Goal: Task Accomplishment & Management: Manage account settings

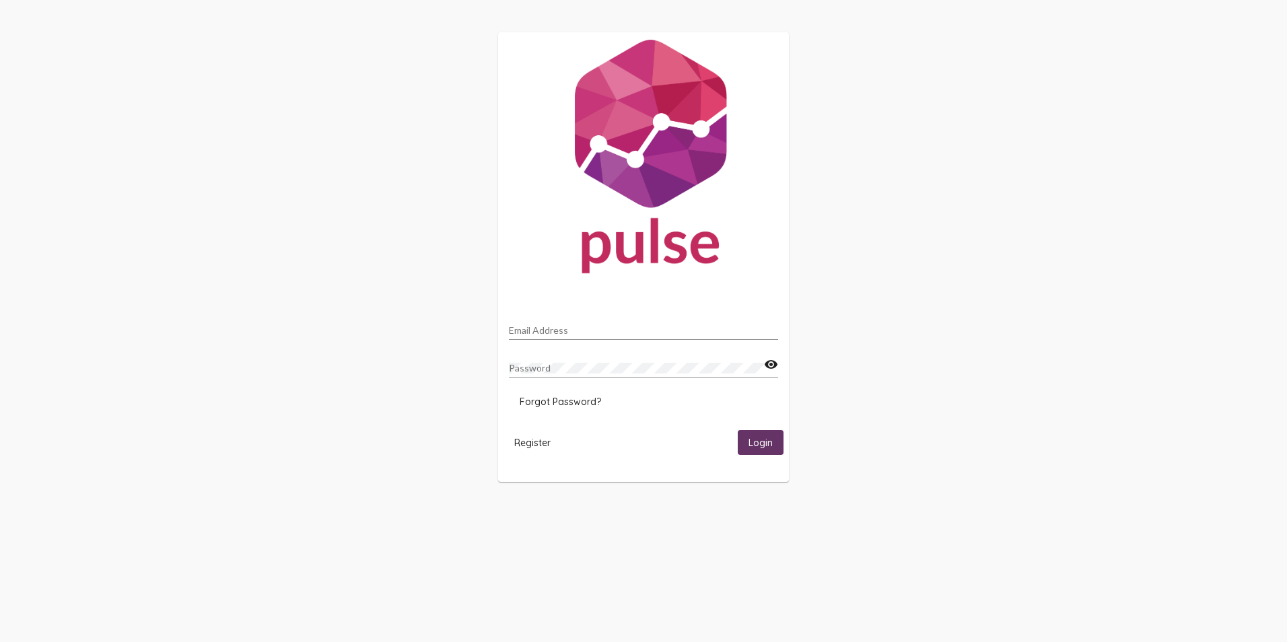
click at [551, 321] on div "Email Address" at bounding box center [643, 327] width 269 height 26
type input "[EMAIL_ADDRESS][DOMAIN_NAME]"
click at [748, 441] on span "Login" at bounding box center [760, 443] width 24 height 12
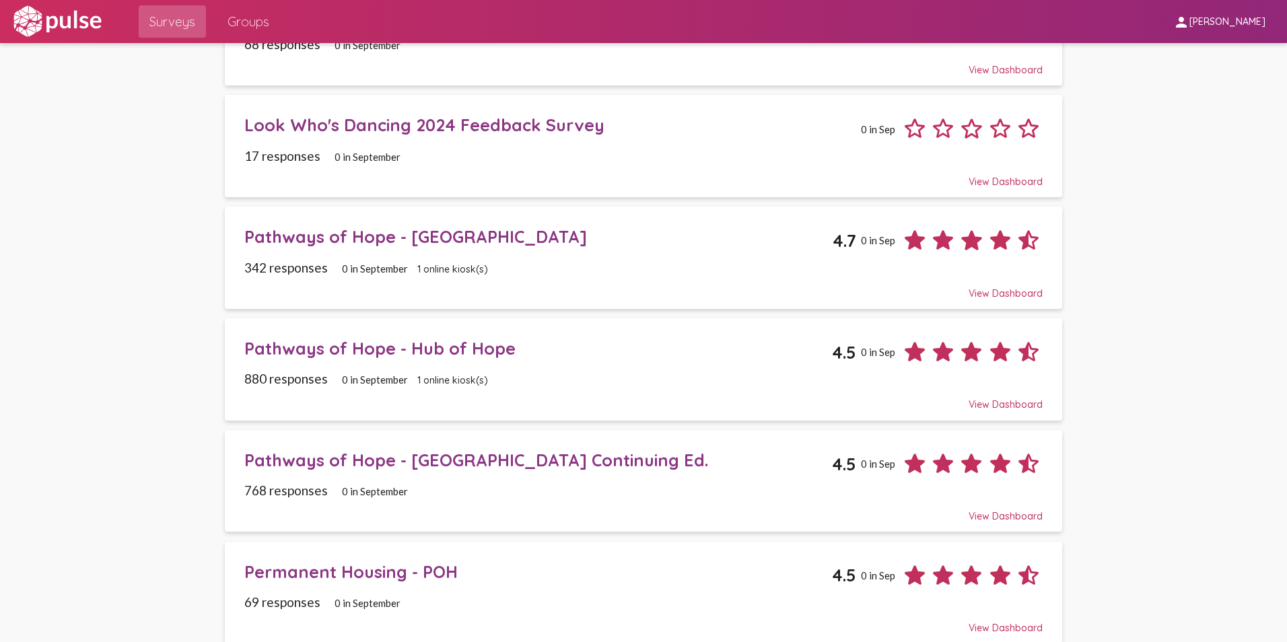
scroll to position [1413, 0]
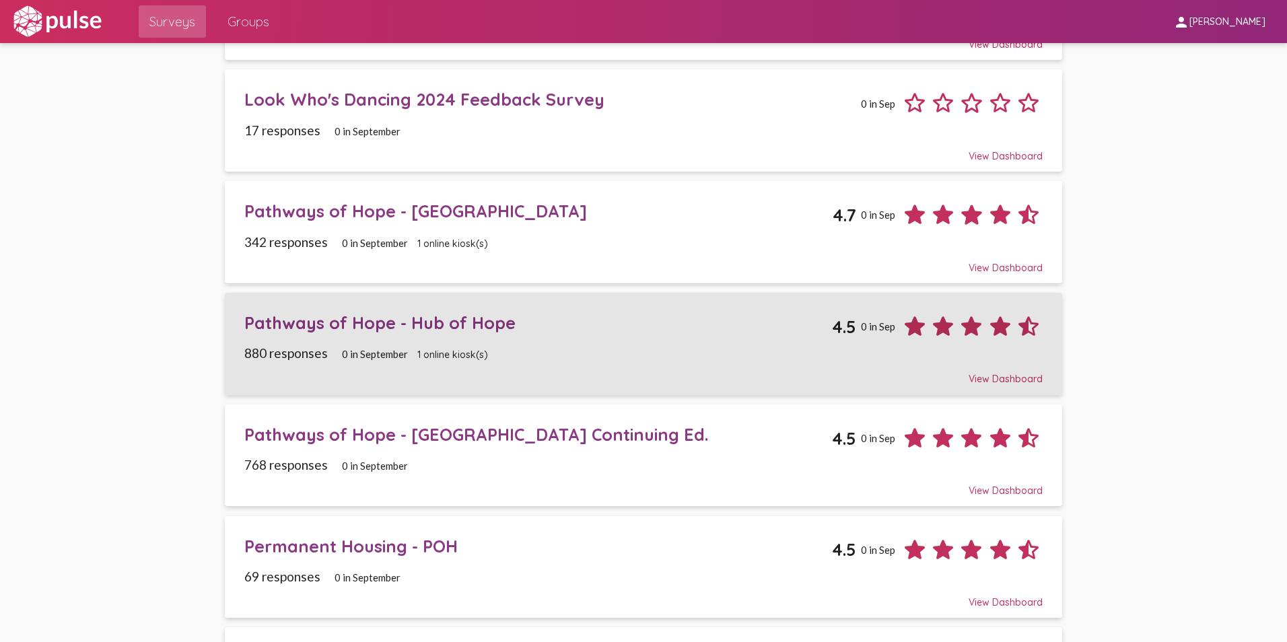
click at [421, 325] on div "Pathways of Hope - Hub of Hope" at bounding box center [538, 322] width 588 height 21
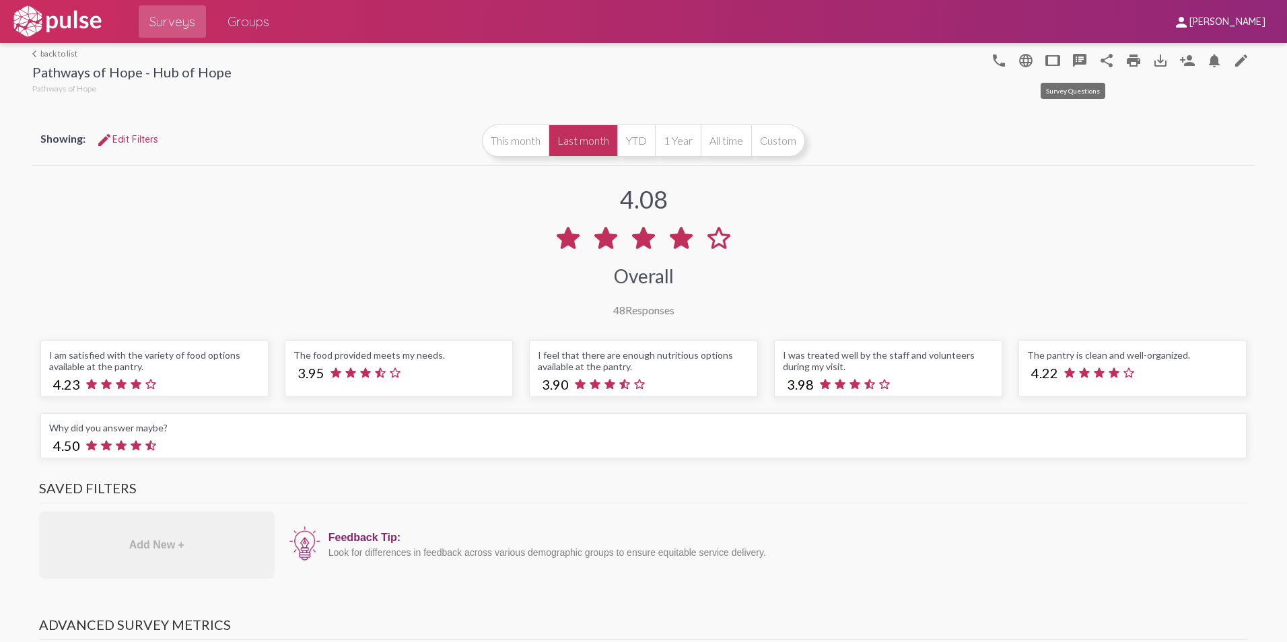
click at [1071, 62] on mat-icon "speaker_notes" at bounding box center [1079, 60] width 16 height 16
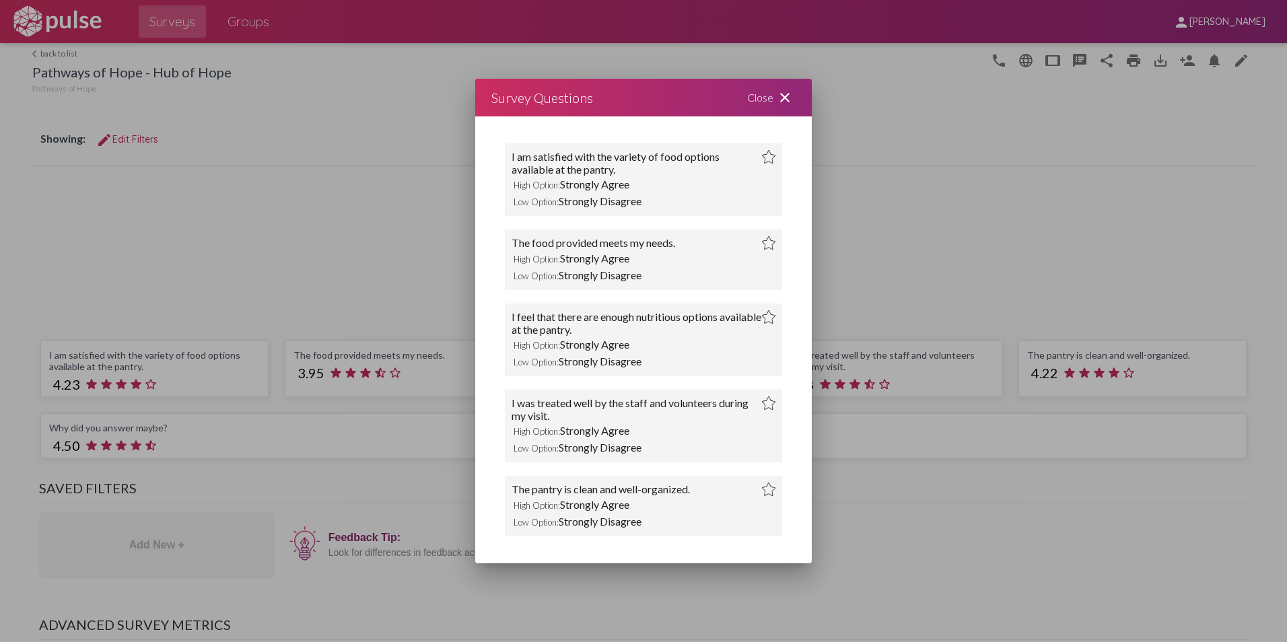
click at [784, 88] on div "Close close" at bounding box center [771, 98] width 81 height 38
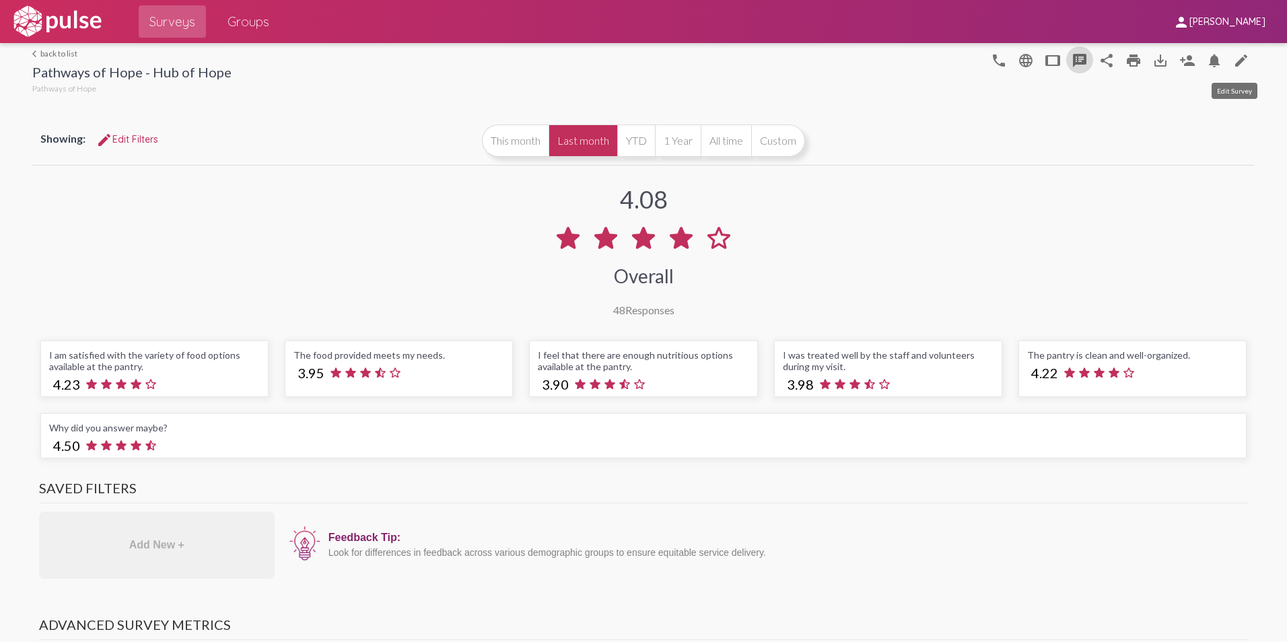
click at [1233, 63] on mat-icon "edit" at bounding box center [1241, 60] width 16 height 16
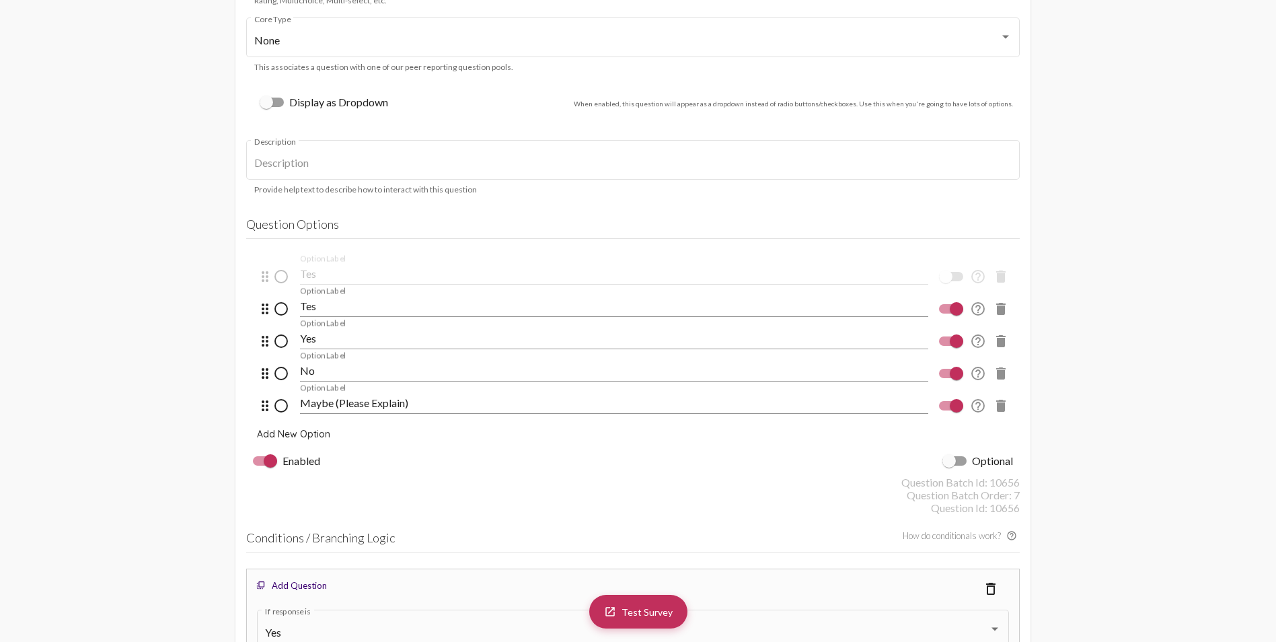
scroll to position [5989, 0]
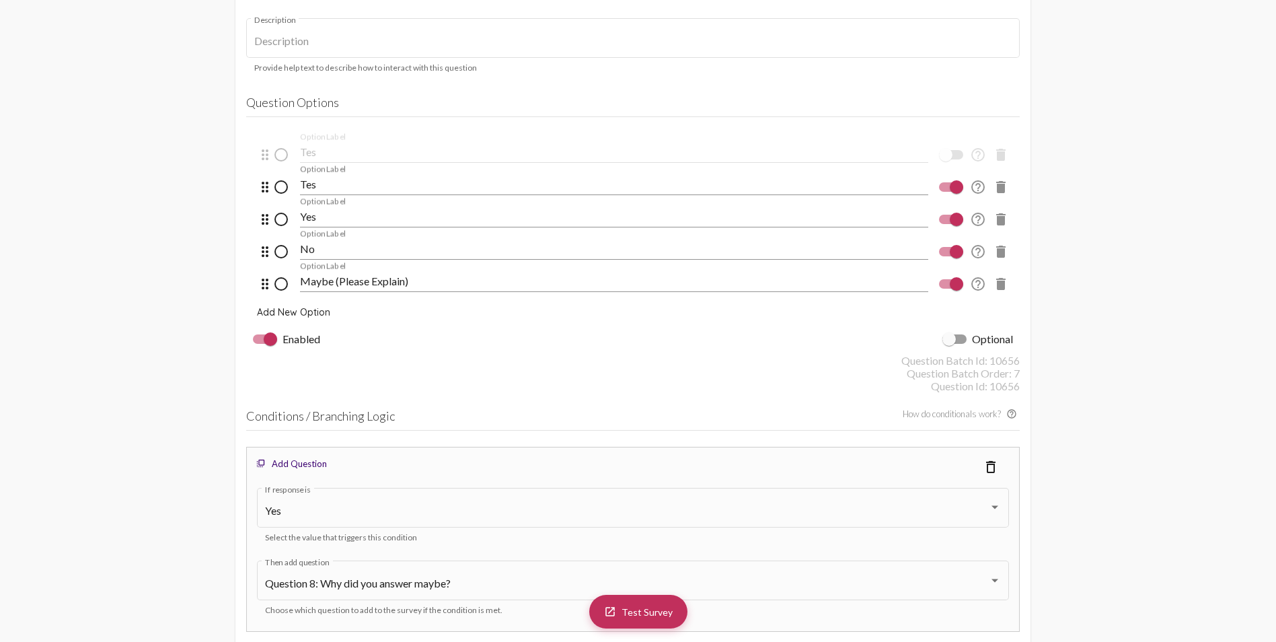
click at [1007, 192] on mat-icon "delete" at bounding box center [1001, 187] width 16 height 16
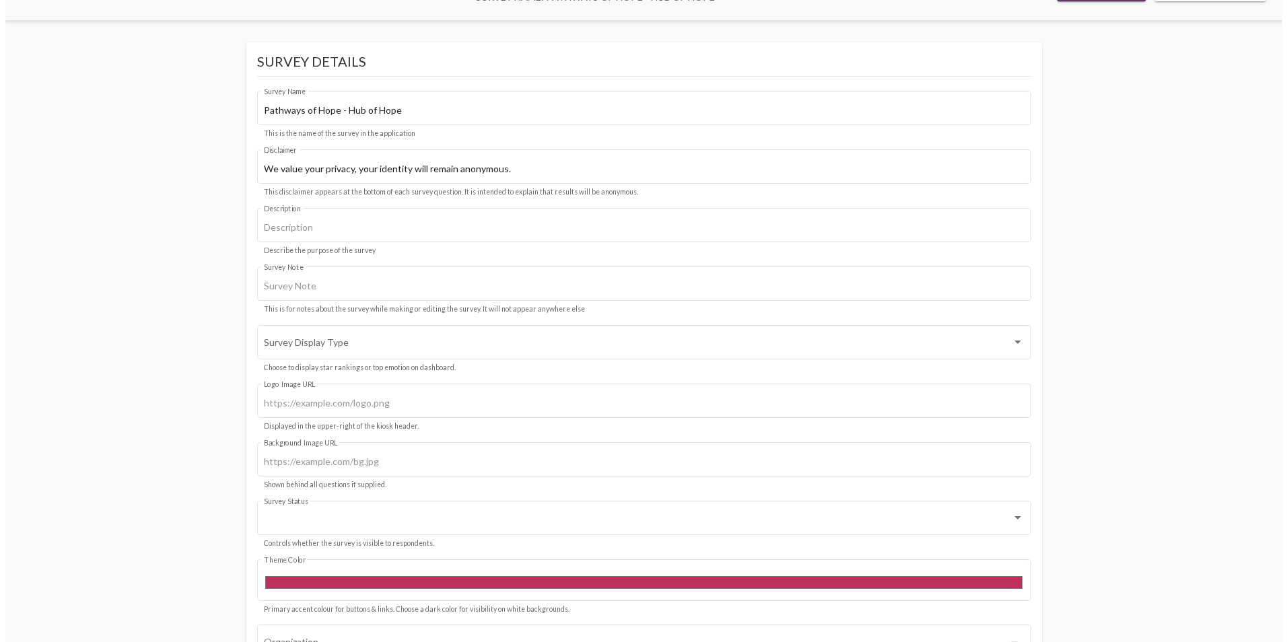
scroll to position [0, 0]
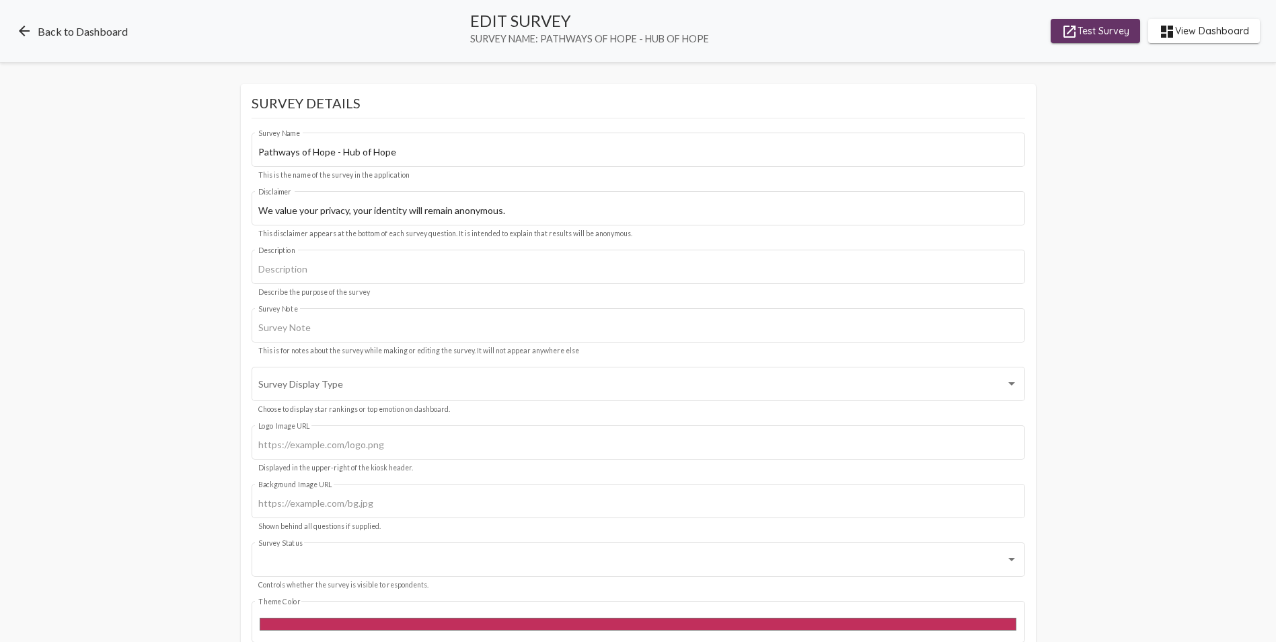
click at [61, 29] on link "arrow_back Back to Dashboard" at bounding box center [72, 31] width 112 height 16
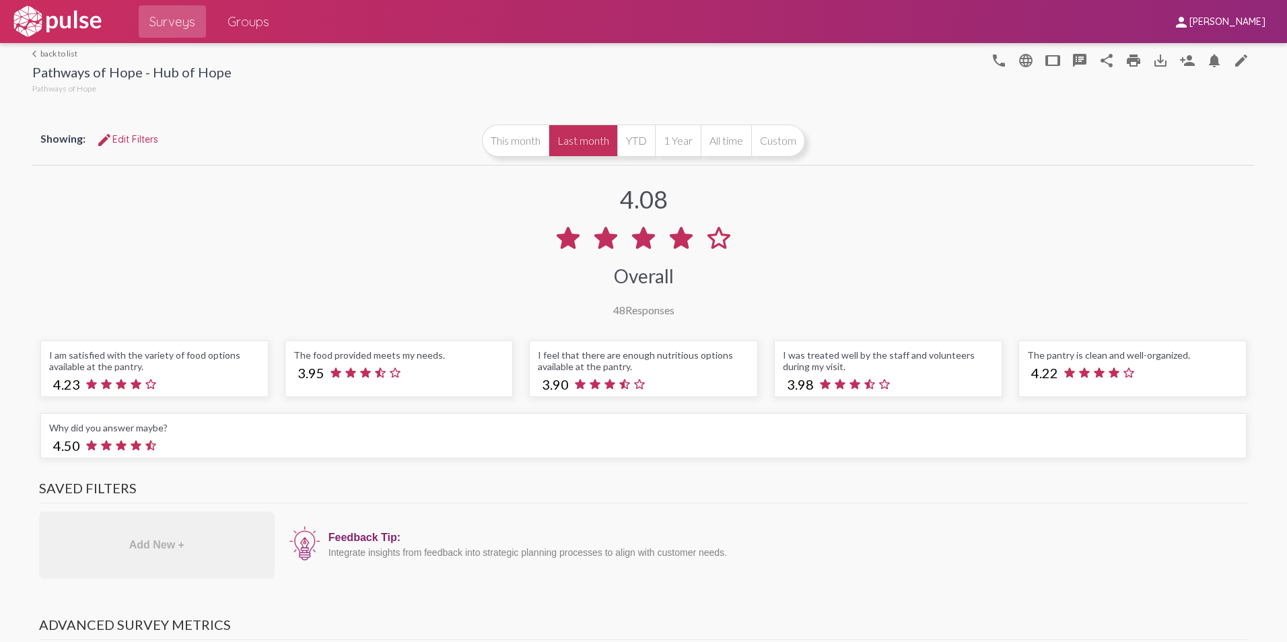
drag, startPoint x: 69, startPoint y: 53, endPoint x: 261, endPoint y: 159, distance: 219.3
click at [69, 53] on link "arrow_back_ios back to list" at bounding box center [131, 53] width 199 height 10
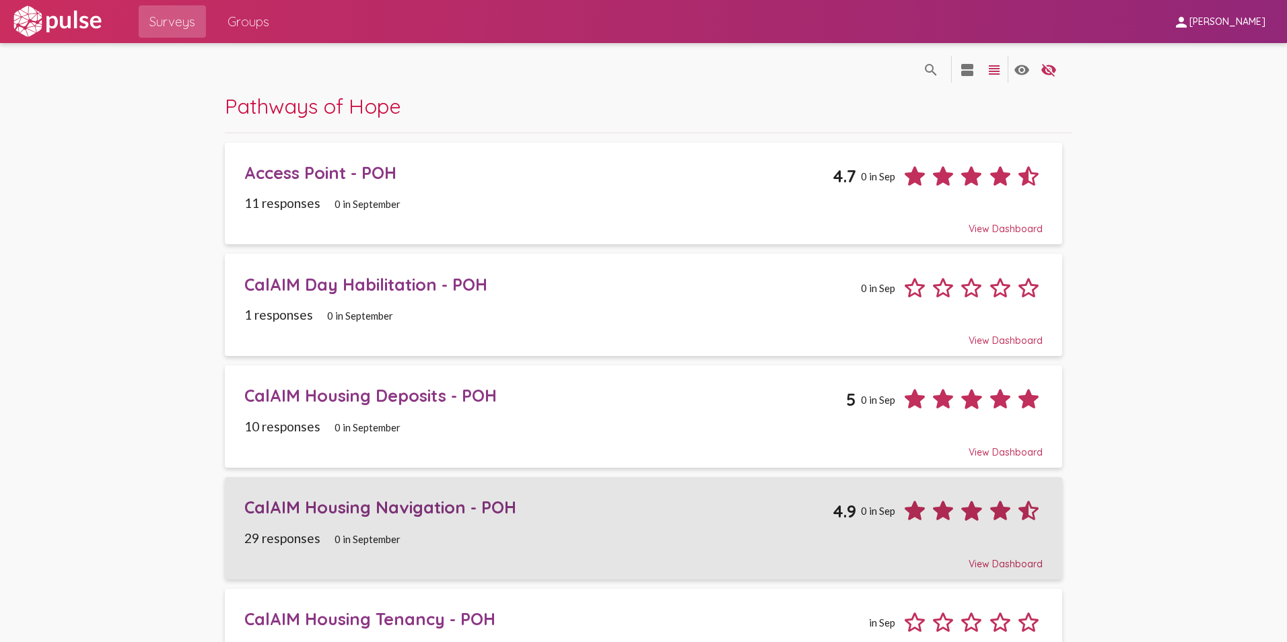
click at [421, 508] on div "CalAIM Housing Navigation - POH" at bounding box center [538, 507] width 589 height 21
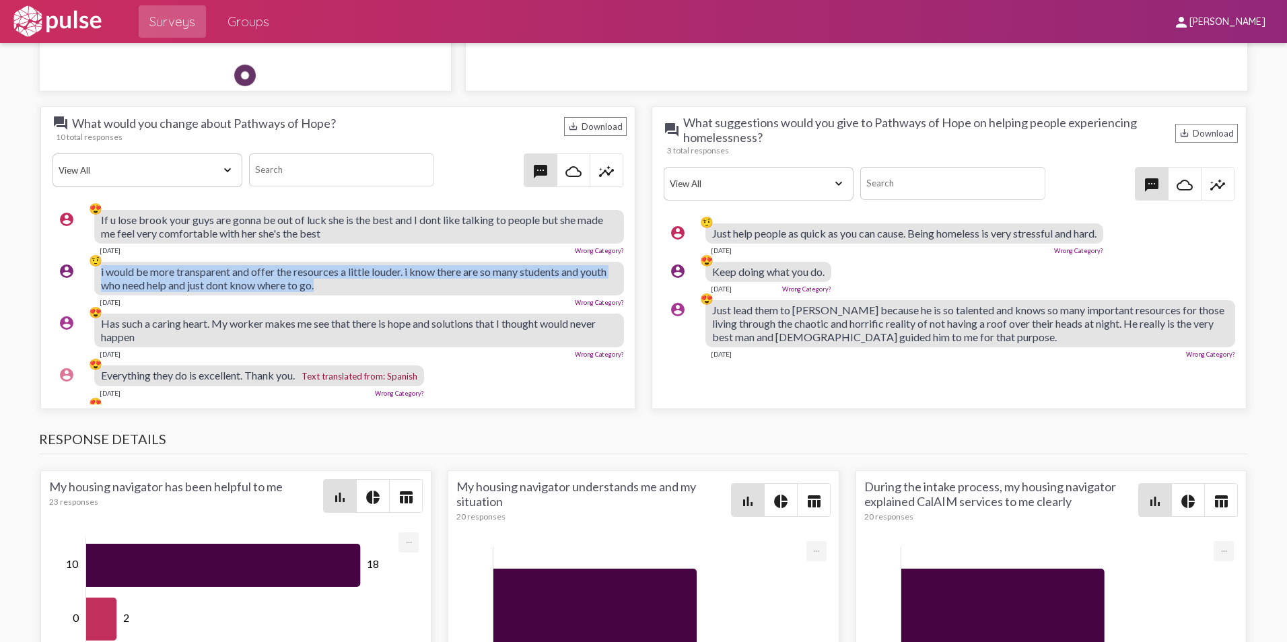
drag, startPoint x: 355, startPoint y: 283, endPoint x: 100, endPoint y: 275, distance: 255.2
click at [100, 275] on div "account_circle 🤨 i would be more transparent and offer the resources a little l…" at bounding box center [340, 284] width 577 height 57
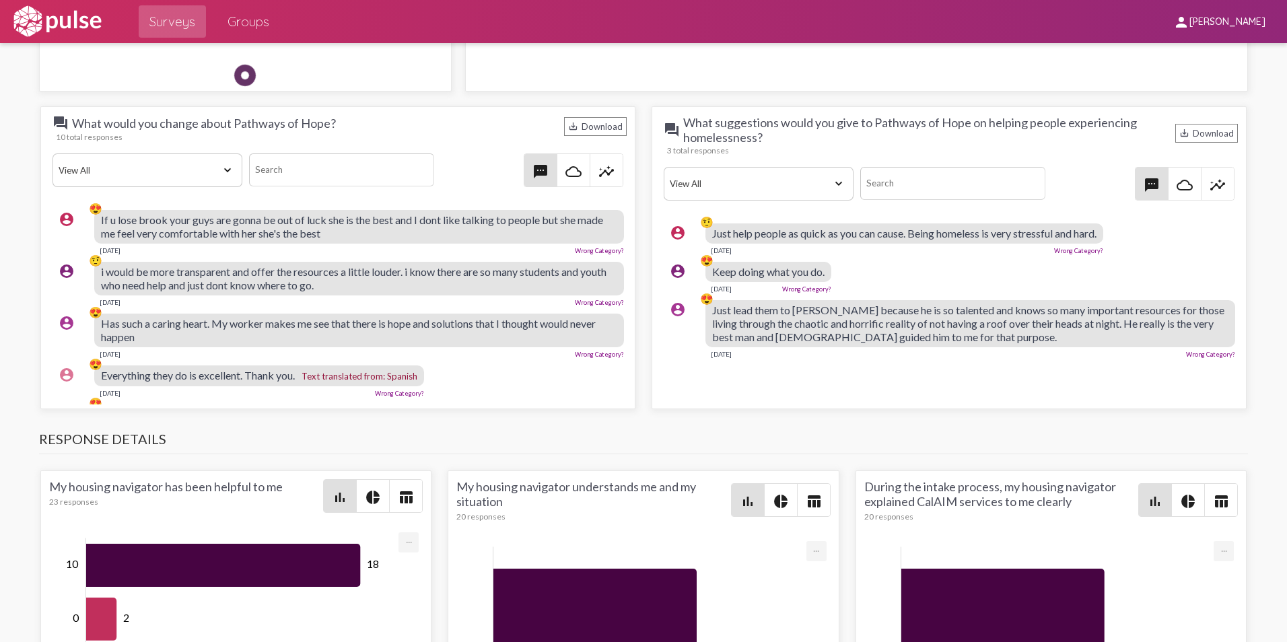
click at [487, 301] on div "[DATE] Wrong Category?" at bounding box center [359, 300] width 530 height 11
